Goal: Task Accomplishment & Management: Manage account settings

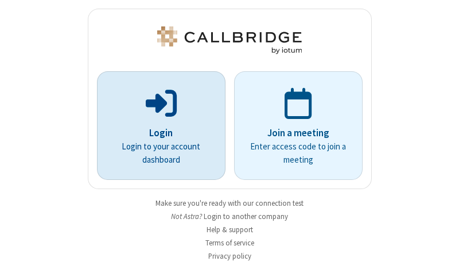
click at [157, 133] on p "Login" at bounding box center [161, 133] width 96 height 15
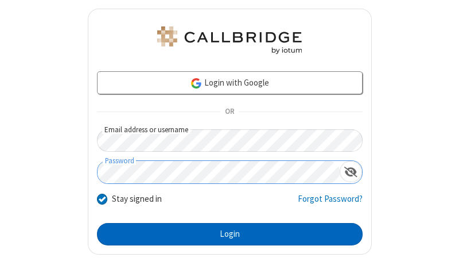
click at [225, 234] on button "Login" at bounding box center [230, 234] width 266 height 23
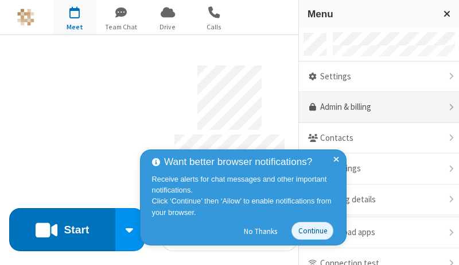
click at [375, 107] on link "Admin & billing" at bounding box center [379, 107] width 160 height 31
